Goal: Task Accomplishment & Management: Manage account settings

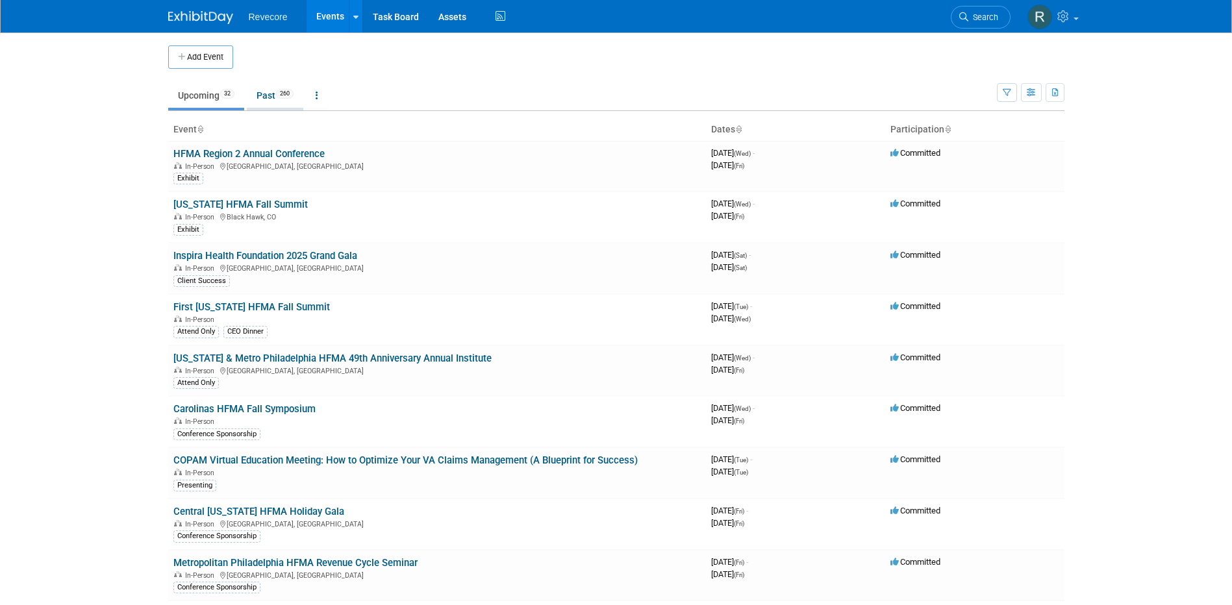
click at [264, 89] on link "Past 260" at bounding box center [275, 95] width 56 height 25
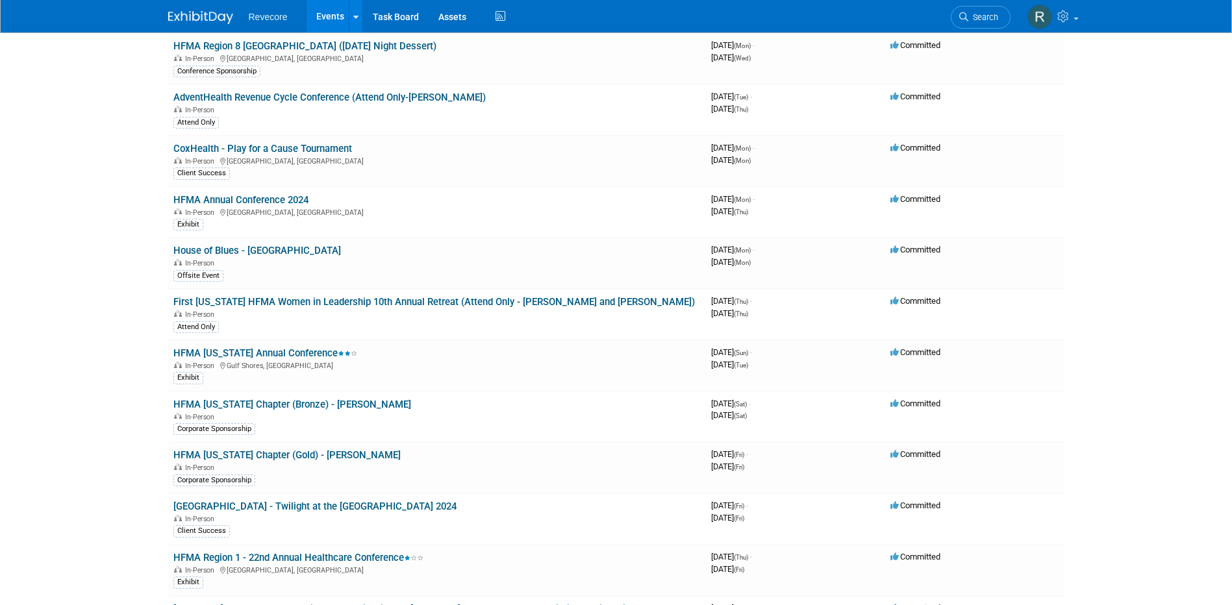
scroll to position [7428, 0]
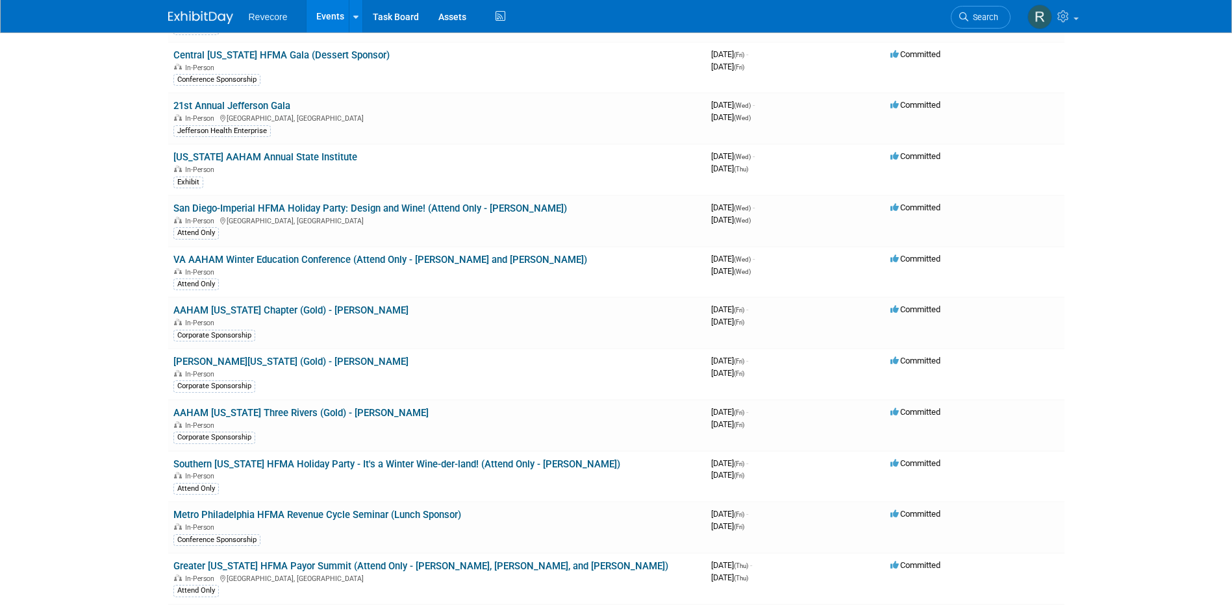
scroll to position [7168, 0]
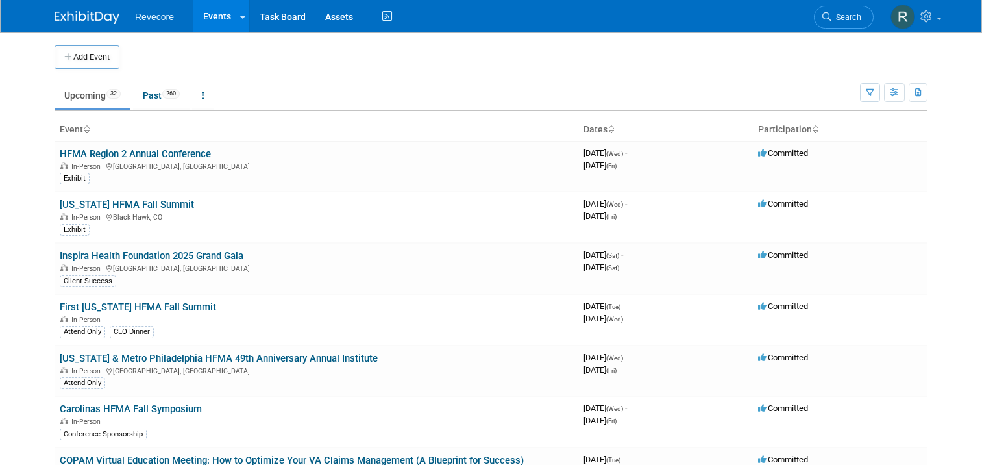
click at [216, 32] on link "Events" at bounding box center [216, 16] width 47 height 32
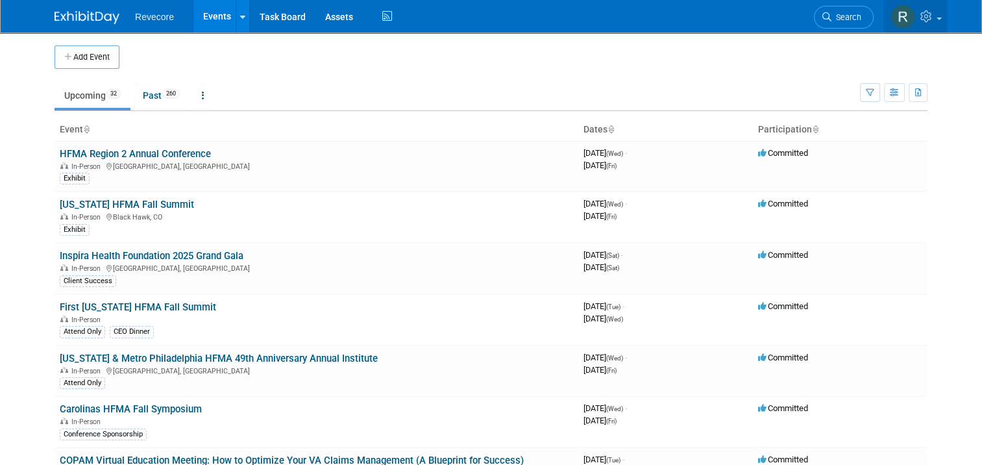
click at [933, 27] on link at bounding box center [916, 16] width 64 height 32
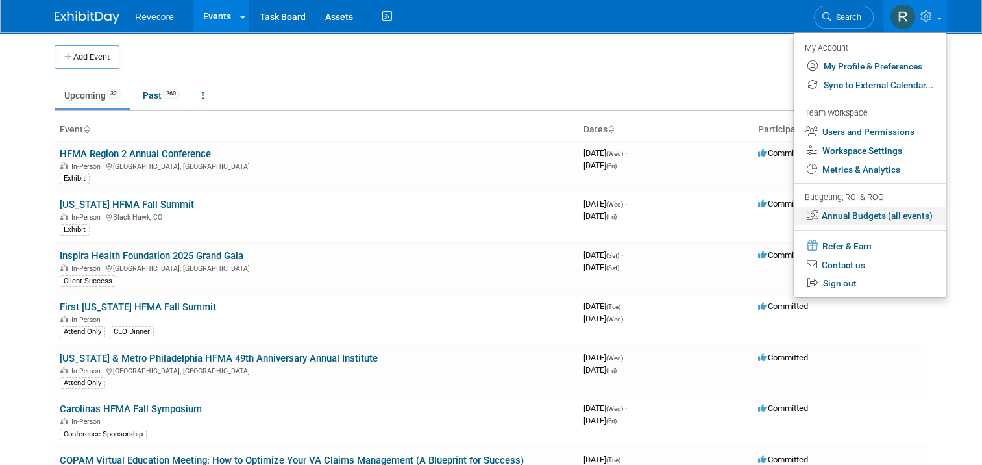
click at [895, 216] on link "Annual Budgets (all events)" at bounding box center [870, 215] width 153 height 19
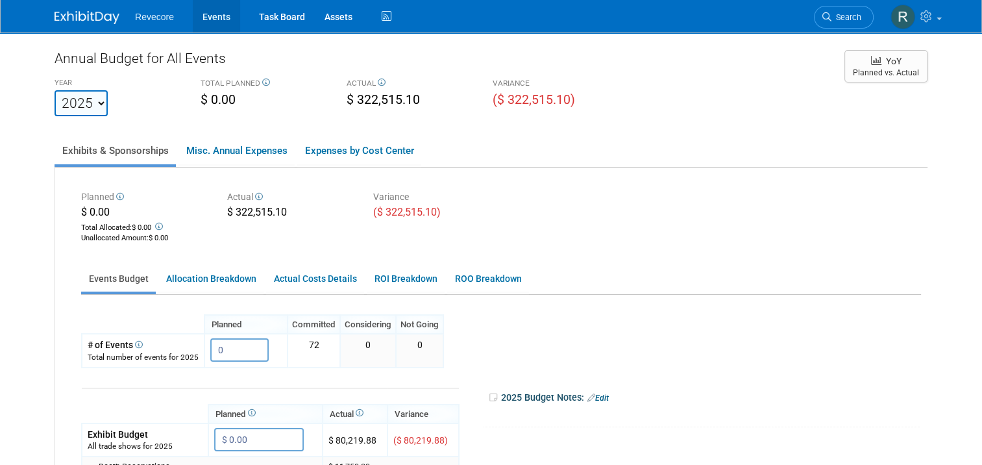
click at [213, 20] on link "Events" at bounding box center [216, 16] width 47 height 32
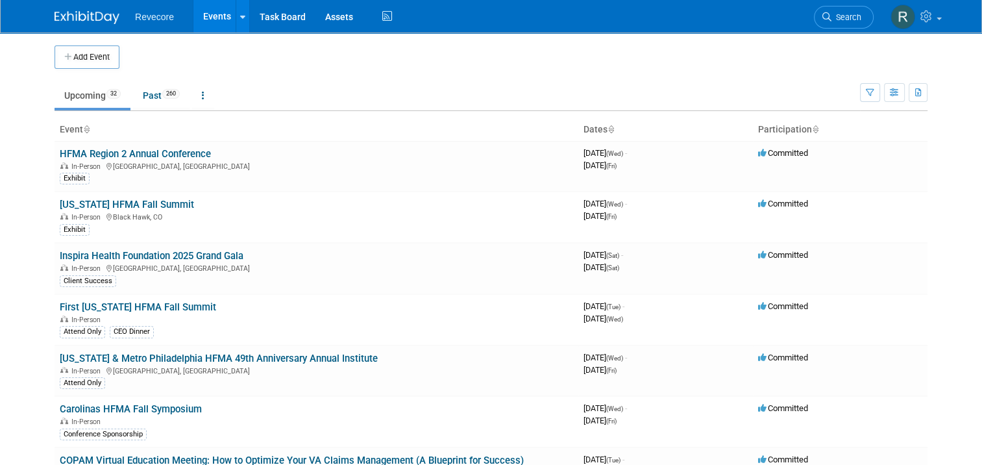
click at [112, 203] on link "[US_STATE] HFMA Fall Summit" at bounding box center [127, 205] width 134 height 12
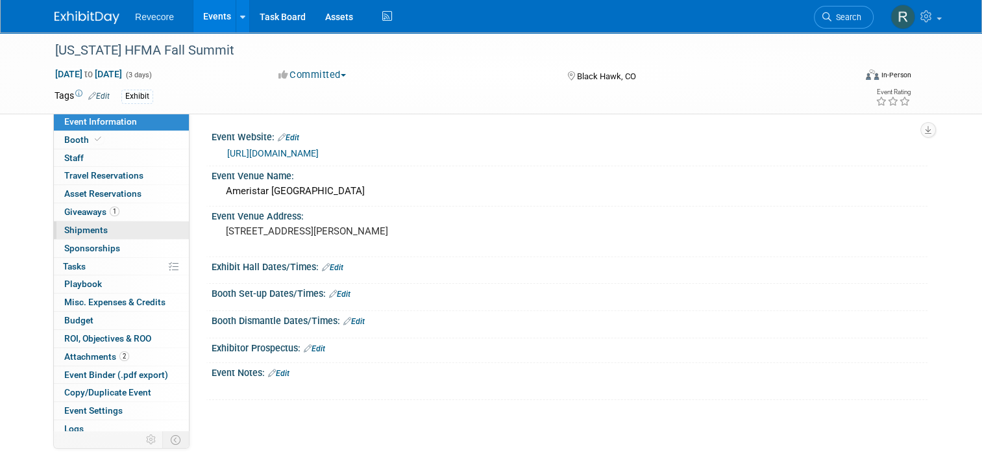
click at [75, 231] on span "Shipments 0" at bounding box center [86, 230] width 44 height 10
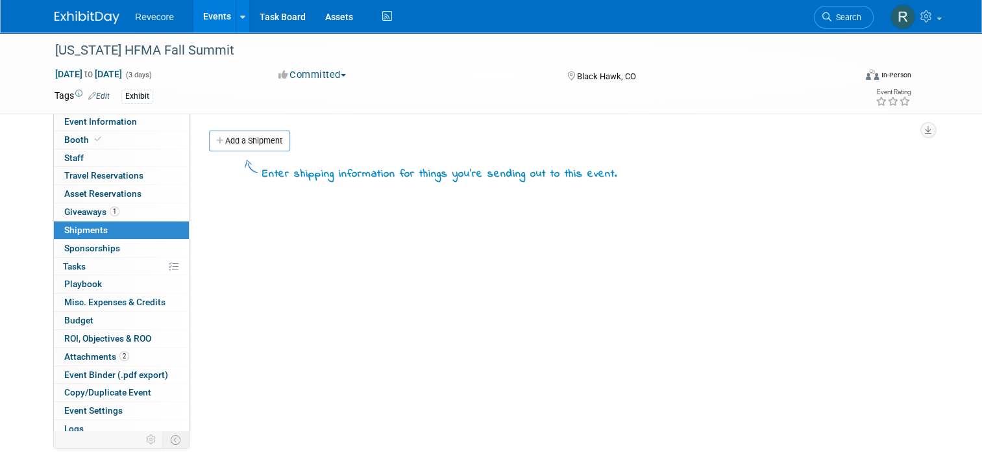
click at [263, 155] on div "Enter shipping information for things you're sending out to this event. Type Ba…" at bounding box center [563, 169] width 729 height 29
click at [268, 145] on link "Add a Shipment" at bounding box center [249, 141] width 81 height 21
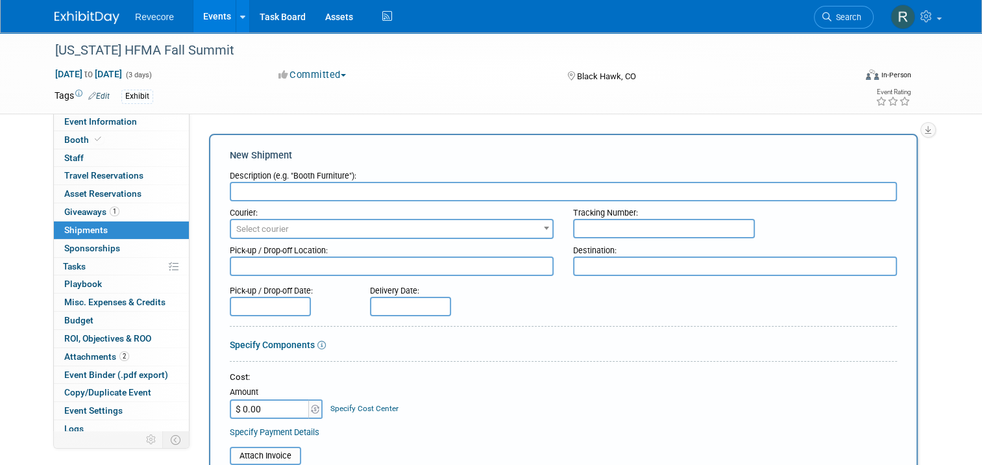
click at [332, 188] on input "text" at bounding box center [563, 191] width 667 height 19
paste input "FedEx - Colorado HFMA"
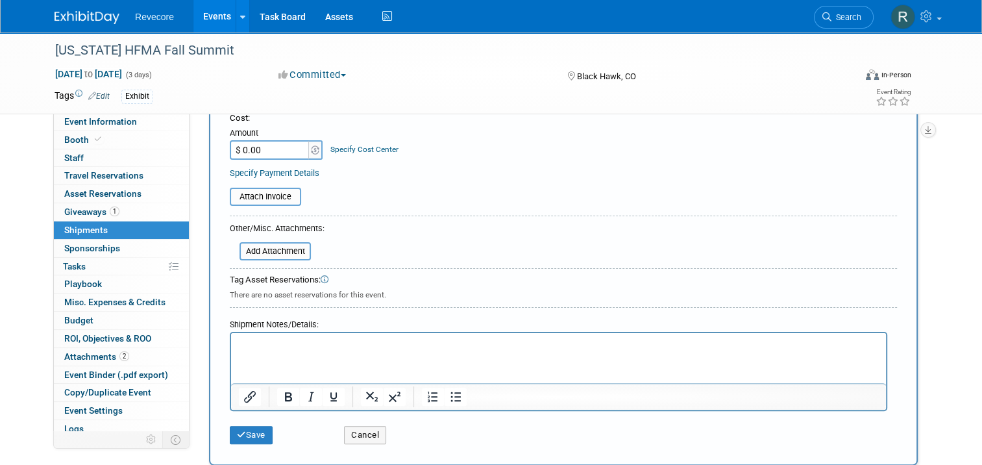
scroll to position [260, 0]
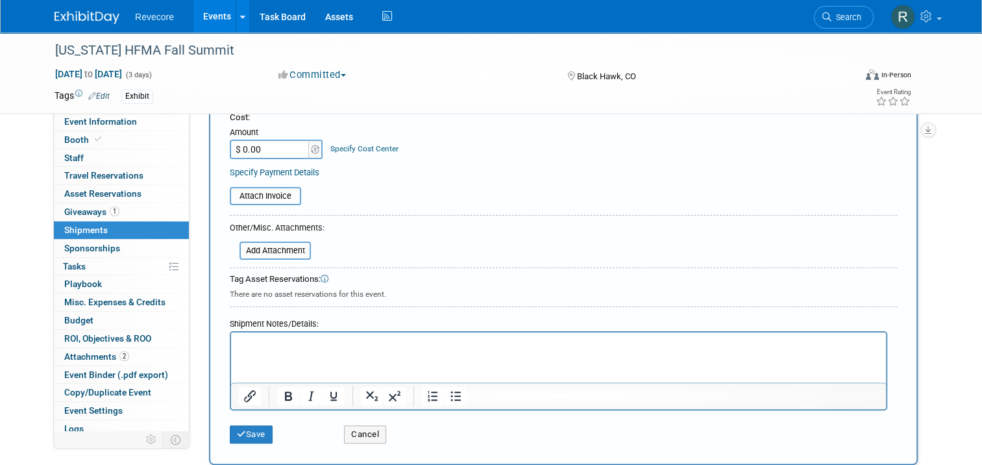
type input "FedEx - Colorado HFMA"
click at [271, 145] on input "$ 0.00" at bounding box center [270, 149] width 81 height 19
type input "$ 433.37"
click at [519, 183] on div "Attach Invoice" at bounding box center [563, 191] width 667 height 27
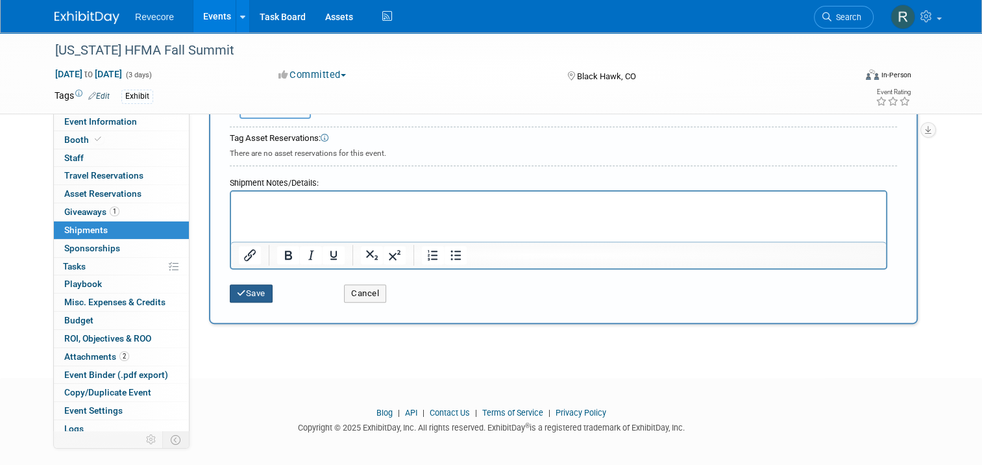
click at [248, 285] on button "Save" at bounding box center [251, 293] width 43 height 18
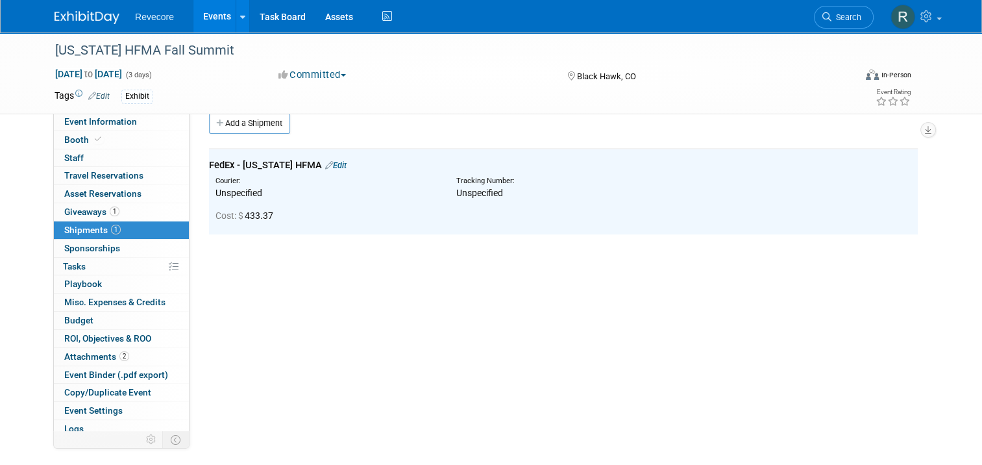
scroll to position [2, 0]
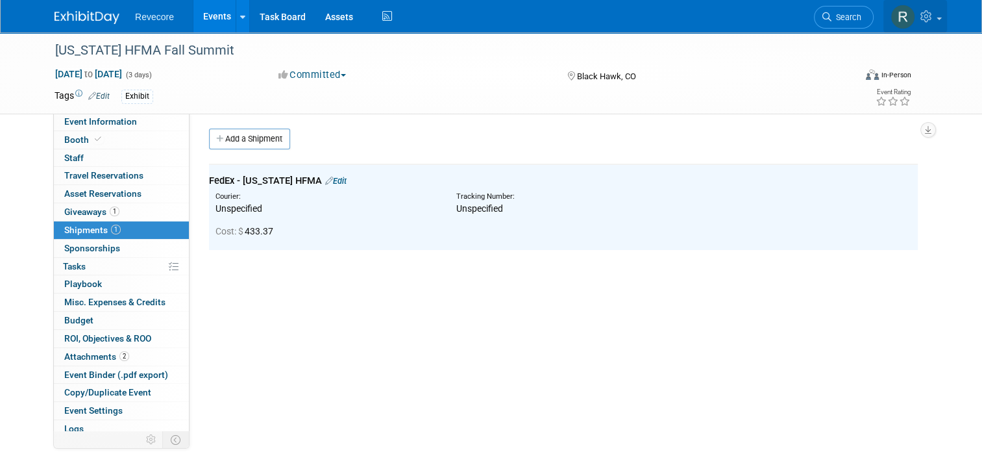
click at [927, 26] on link at bounding box center [916, 16] width 64 height 32
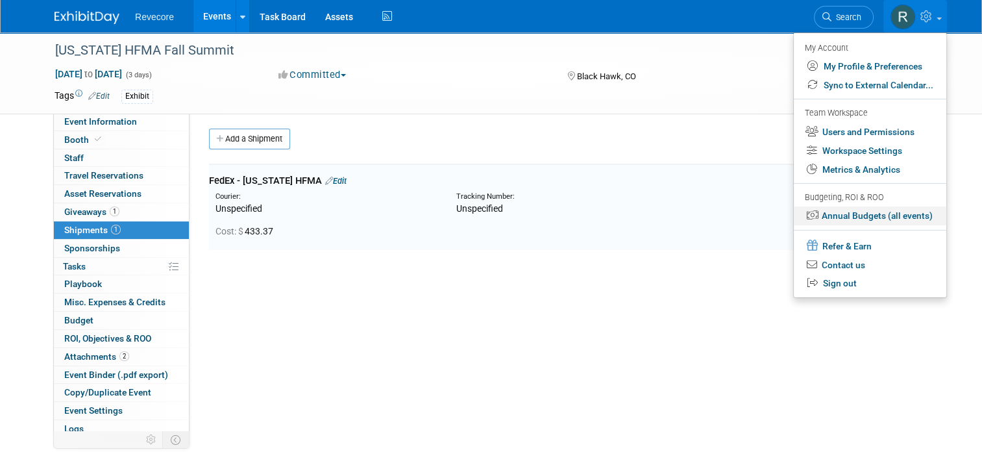
click at [881, 216] on link "Annual Budgets (all events)" at bounding box center [870, 215] width 153 height 19
